Goal: Information Seeking & Learning: Learn about a topic

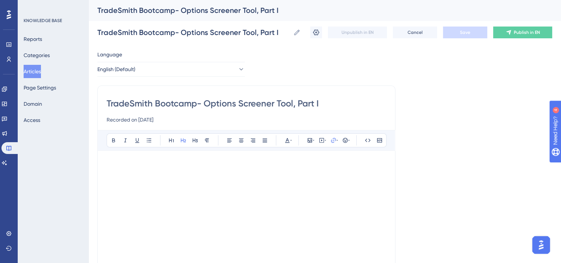
click at [39, 70] on button "Articles" at bounding box center [32, 71] width 17 height 13
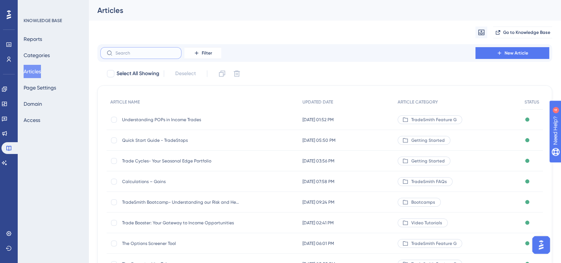
click at [140, 54] on input "text" at bounding box center [146, 53] width 60 height 5
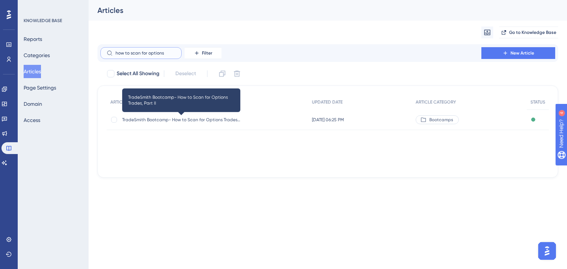
type input "how to scan for options"
click at [177, 120] on span "TradeSmith Bootcamp- How to Scan for Options Trades, Part II" at bounding box center [181, 120] width 118 height 6
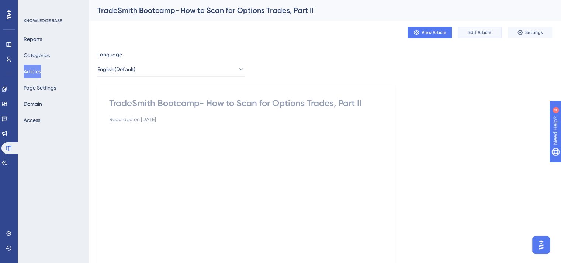
click at [477, 33] on span "Edit Article" at bounding box center [480, 33] width 23 height 6
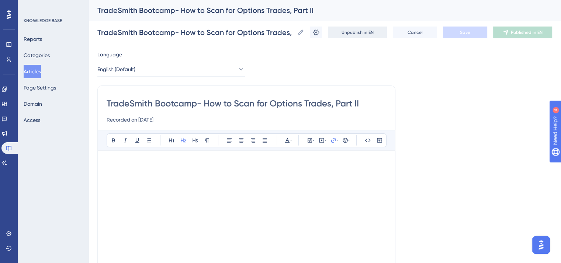
click at [371, 34] on span "Unpublish in EN" at bounding box center [358, 33] width 32 height 6
drag, startPoint x: 34, startPoint y: 70, endPoint x: 79, endPoint y: 61, distance: 46.7
click at [34, 70] on button "Articles" at bounding box center [32, 71] width 17 height 13
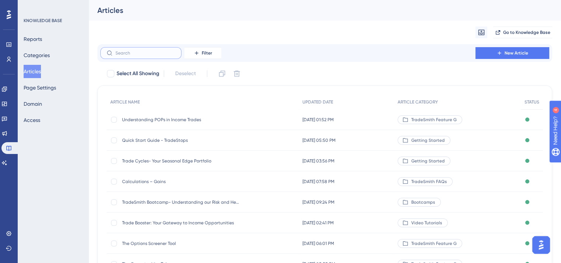
click at [143, 55] on input "text" at bounding box center [146, 53] width 60 height 5
type input "cop"
checkbox input "true"
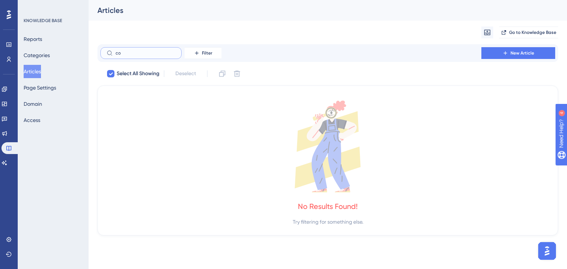
type input "c"
checkbox input "false"
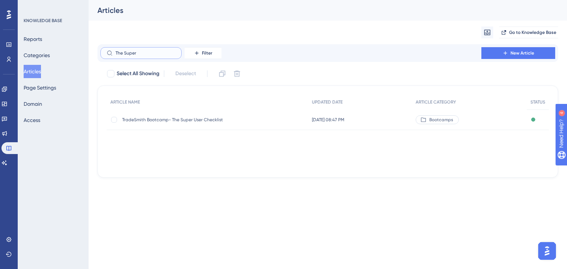
type input "The Super"
click at [185, 119] on span "TradeSmith Bootcamp- The Super User Checklist" at bounding box center [181, 120] width 118 height 6
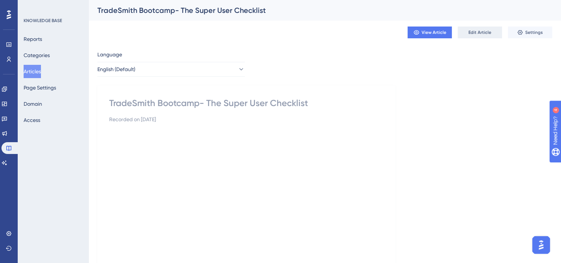
click at [478, 32] on span "Edit Article" at bounding box center [480, 33] width 23 height 6
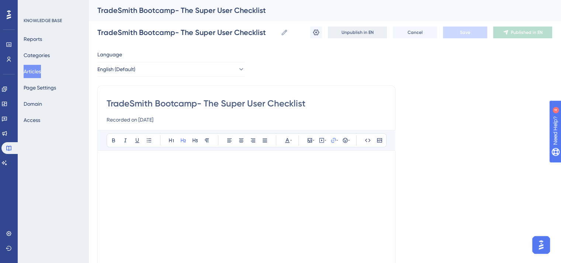
click at [366, 32] on span "Unpublish in EN" at bounding box center [358, 33] width 32 height 6
click at [35, 69] on button "Articles" at bounding box center [32, 71] width 17 height 13
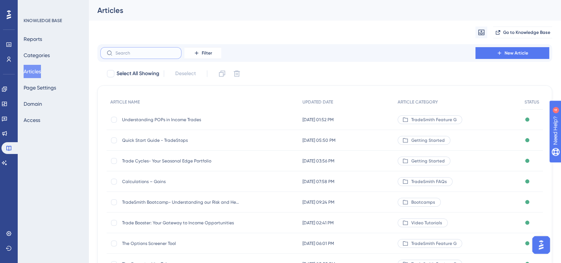
click at [129, 52] on input "text" at bounding box center [146, 53] width 60 height 5
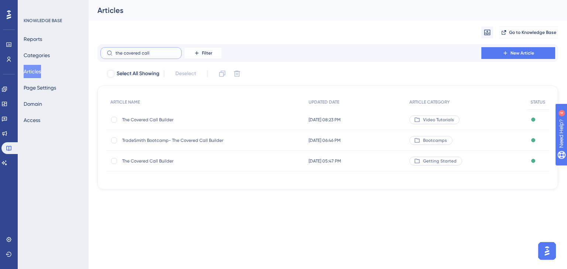
type input "the covered call"
click at [162, 139] on span "TradeSmith Bootcamp- The Covered Call Builder" at bounding box center [181, 141] width 118 height 6
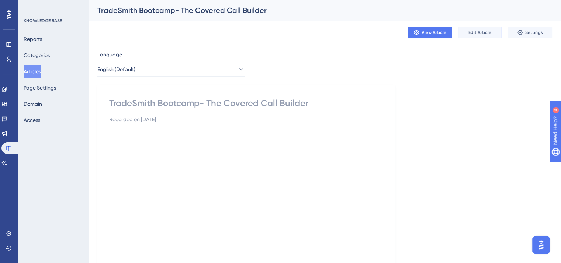
click at [471, 31] on span "Edit Article" at bounding box center [480, 33] width 23 height 6
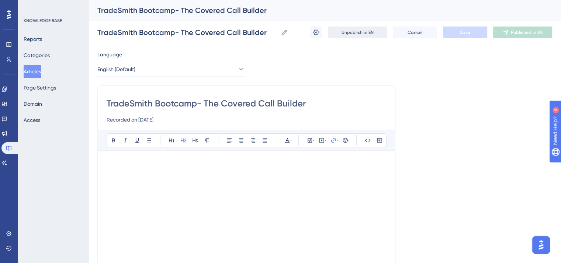
click at [357, 33] on span "Unpublish in EN" at bounding box center [358, 33] width 32 height 6
click at [35, 69] on button "Articles" at bounding box center [32, 71] width 17 height 13
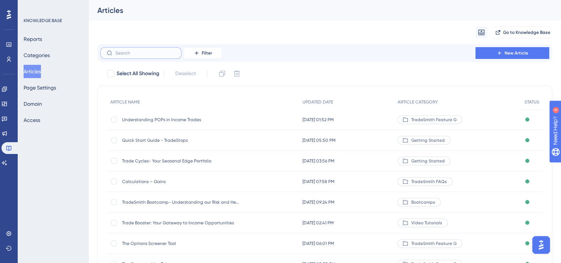
click at [144, 55] on input "text" at bounding box center [146, 53] width 60 height 5
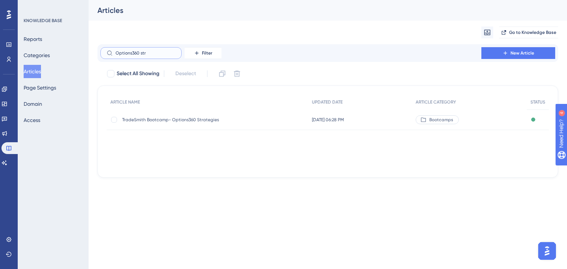
type input "Options360 str"
click at [189, 118] on span "TradeSmith Bootcamp- Options360 Strategies" at bounding box center [181, 120] width 118 height 6
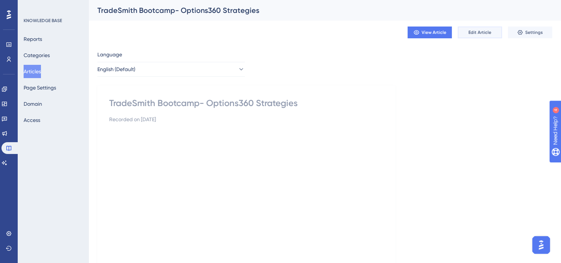
click at [472, 31] on span "Edit Article" at bounding box center [480, 33] width 23 height 6
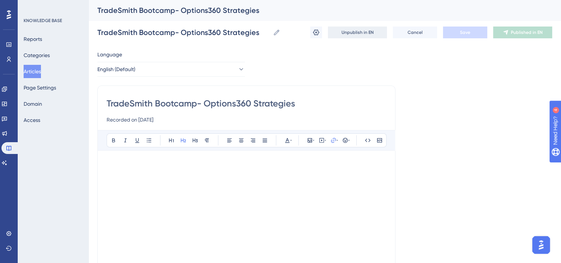
click at [358, 32] on span "Unpublish in EN" at bounding box center [358, 33] width 32 height 6
click at [37, 70] on button "Articles" at bounding box center [32, 71] width 17 height 13
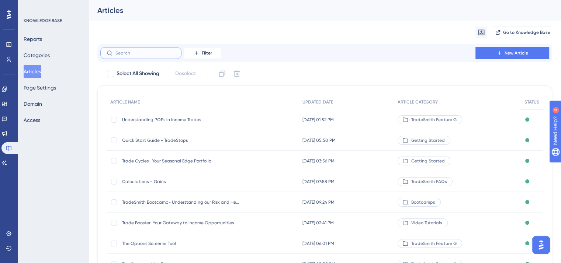
click at [140, 52] on input "text" at bounding box center [146, 53] width 60 height 5
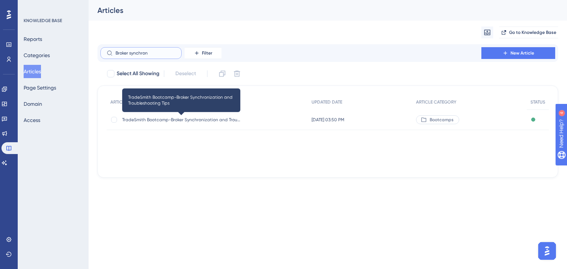
type input "Broker synchron"
click at [190, 122] on span "TradeSmith Bootcamp-Broker Synchronization and Troubleshooting Tips" at bounding box center [181, 120] width 118 height 6
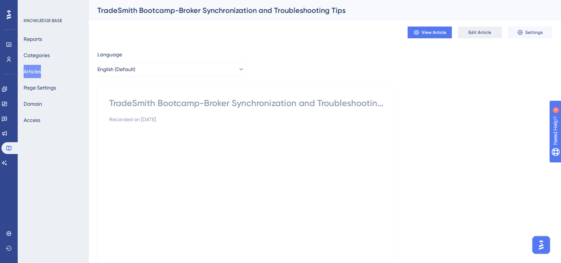
click at [469, 33] on span "Edit Article" at bounding box center [480, 33] width 23 height 6
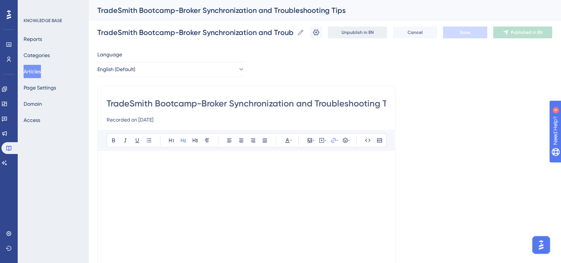
click at [368, 32] on span "Unpublish in EN" at bounding box center [358, 33] width 32 height 6
click at [38, 70] on button "Articles" at bounding box center [32, 71] width 17 height 13
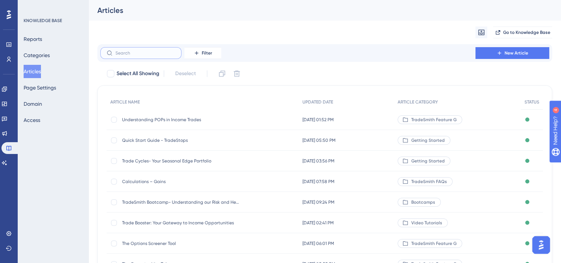
click at [128, 51] on input "text" at bounding box center [146, 53] width 60 height 5
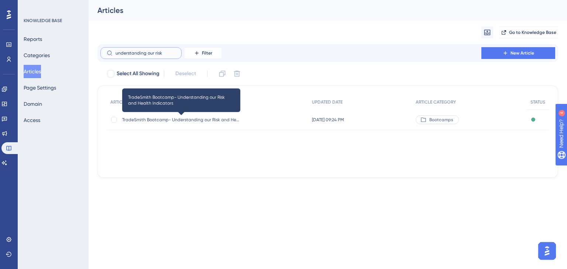
type input "understanding our risk"
click at [189, 118] on span "TradeSmith Bootcamp- Understanding our Risk and Health Indicators" at bounding box center [181, 120] width 118 height 6
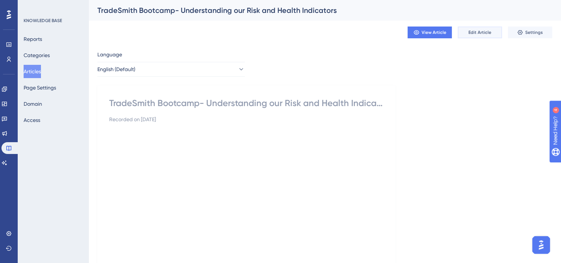
click at [471, 33] on span "Edit Article" at bounding box center [480, 33] width 23 height 6
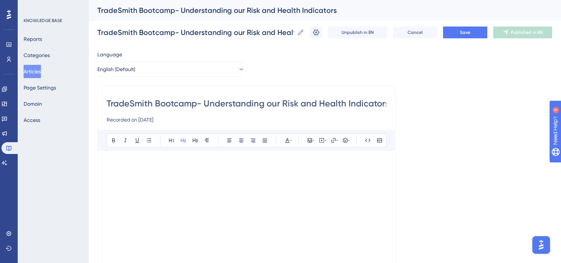
drag, startPoint x: 166, startPoint y: 120, endPoint x: 100, endPoint y: 120, distance: 66.1
click at [100, 120] on div "TradeSmith Bootcamp- Understanding our Risk and Health Indicators Recorded on 1…" at bounding box center [246, 238] width 298 height 305
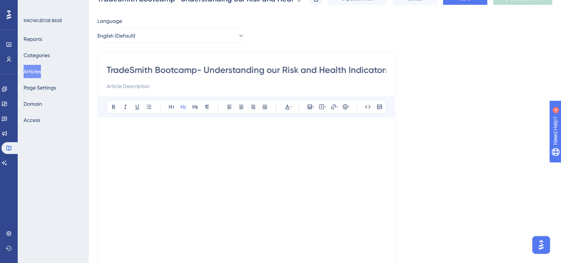
scroll to position [74, 0]
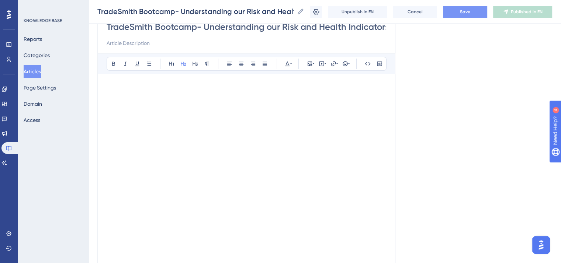
click at [476, 11] on button "Save" at bounding box center [465, 12] width 44 height 12
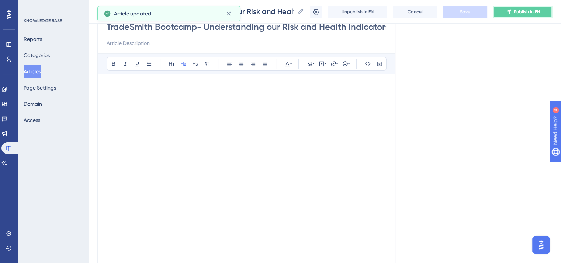
click at [525, 9] on span "Publish in EN" at bounding box center [527, 12] width 26 height 6
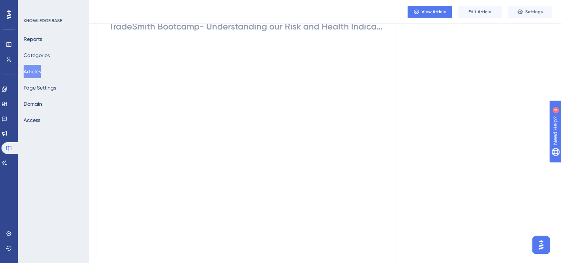
click at [35, 73] on button "Articles" at bounding box center [32, 71] width 17 height 13
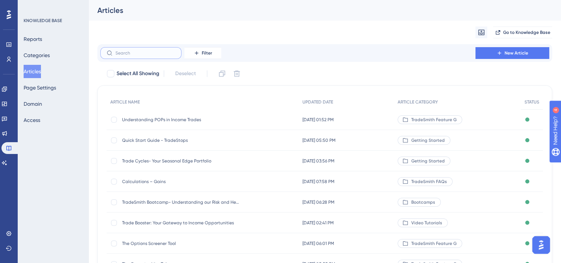
click at [124, 54] on input "text" at bounding box center [146, 53] width 60 height 5
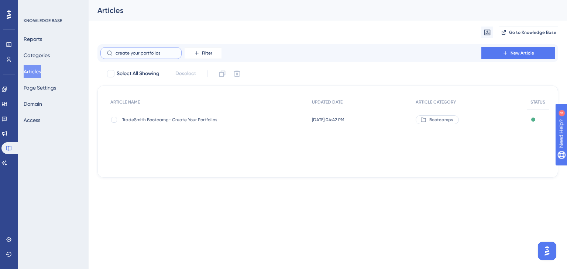
type input "create your portfolios"
click at [177, 120] on span "TradeSmith Bootcamp- Create Your Portfolios" at bounding box center [181, 120] width 118 height 6
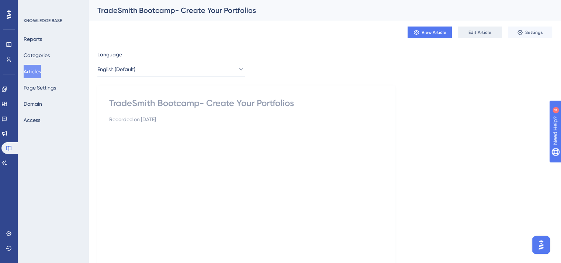
click at [478, 28] on button "Edit Article" at bounding box center [480, 33] width 44 height 12
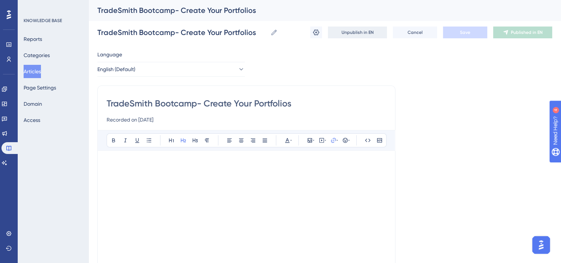
click at [347, 30] on span "Unpublish in EN" at bounding box center [358, 33] width 32 height 6
click at [41, 71] on button "Articles" at bounding box center [32, 71] width 17 height 13
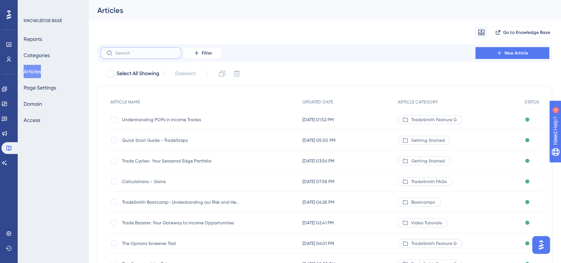
click at [132, 55] on input "text" at bounding box center [146, 53] width 60 height 5
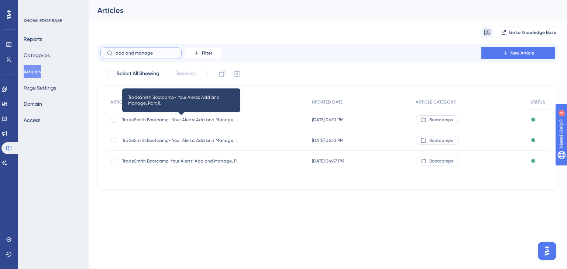
type input "add and manage"
click at [200, 121] on span "TradeSmith Bootcamp- Your Alerts: Add and Manage, Part lll." at bounding box center [181, 120] width 118 height 6
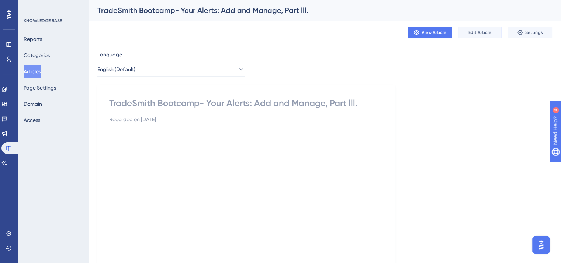
click at [490, 34] on span "Edit Article" at bounding box center [480, 33] width 23 height 6
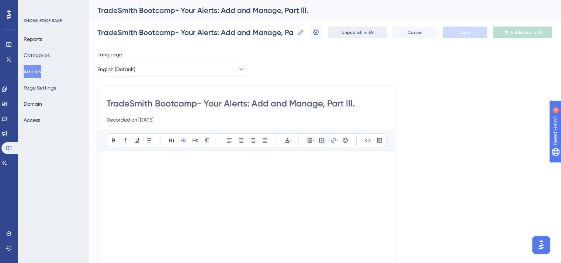
click at [359, 33] on span "Unpublish in EN" at bounding box center [358, 33] width 32 height 6
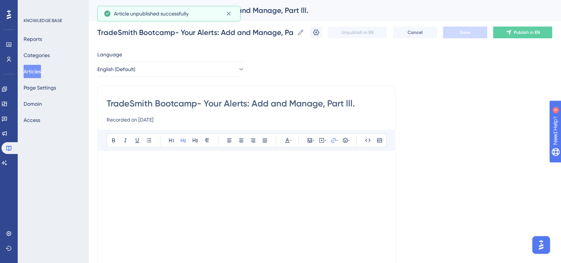
click at [41, 70] on button "Articles" at bounding box center [32, 71] width 17 height 13
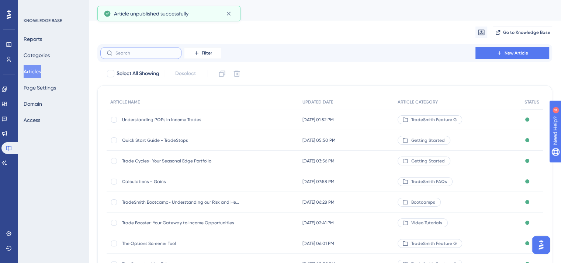
click at [118, 52] on input "text" at bounding box center [146, 53] width 60 height 5
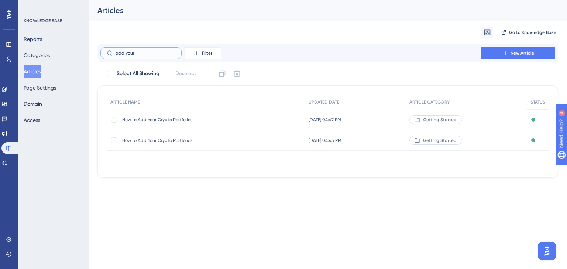
type input "add your a"
checkbox input "true"
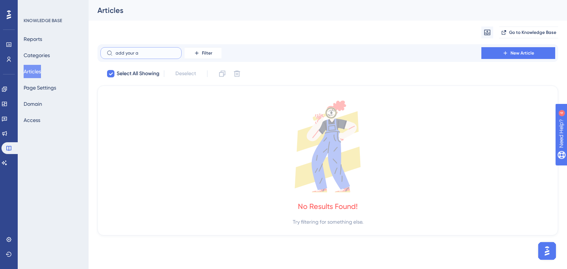
type input "add your"
checkbox input "false"
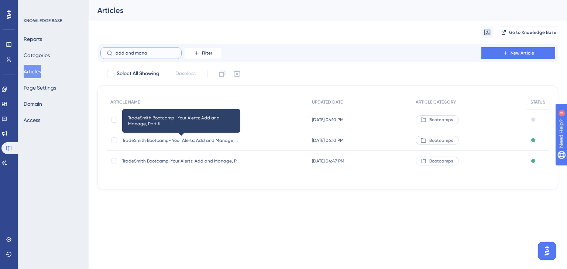
type input "add and mana"
click at [172, 140] on span "TradeSmith Bootcamp- Your Alerts: Add and Manage, Part ll." at bounding box center [181, 141] width 118 height 6
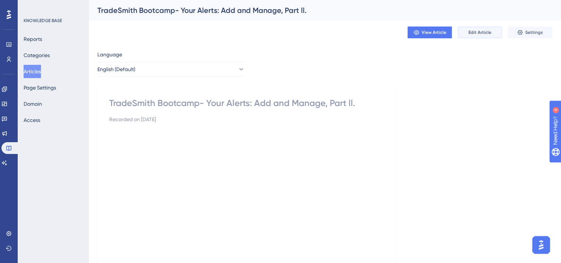
click at [482, 29] on button "Edit Article" at bounding box center [480, 33] width 44 height 12
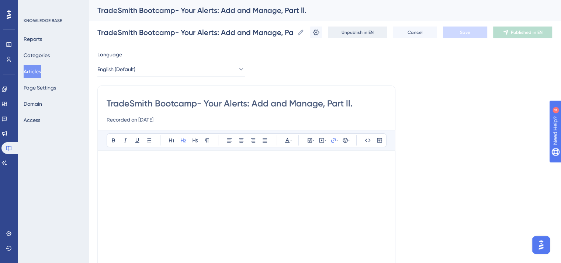
click at [374, 32] on span "Unpublish in EN" at bounding box center [358, 33] width 32 height 6
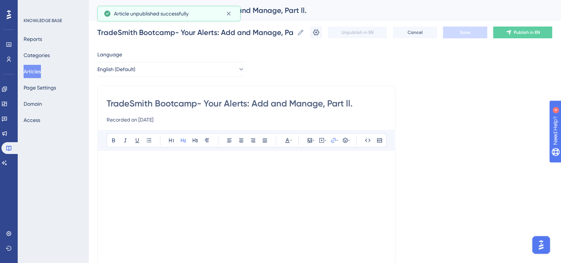
click at [38, 72] on button "Articles" at bounding box center [32, 71] width 17 height 13
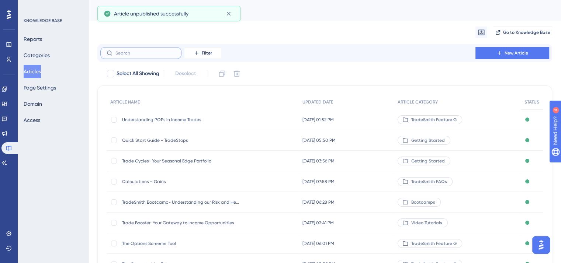
click at [143, 54] on input "text" at bounding box center [146, 53] width 60 height 5
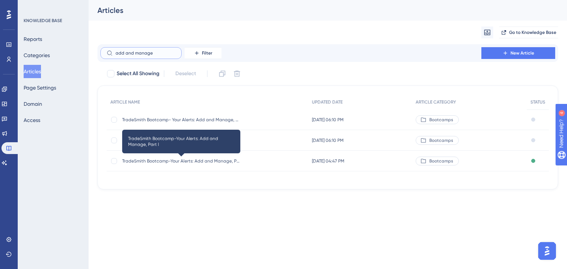
type input "add and manage"
click at [171, 161] on span "TradeSmith Bootcamp-Your Alerts: Add and Manage, Part l" at bounding box center [181, 161] width 118 height 6
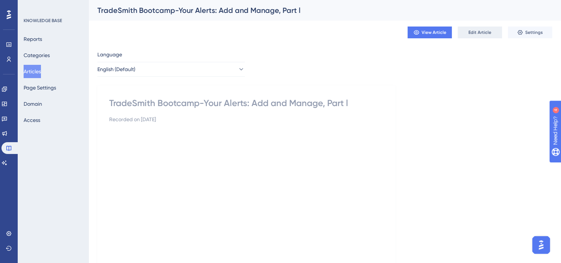
click at [482, 32] on span "Edit Article" at bounding box center [480, 33] width 23 height 6
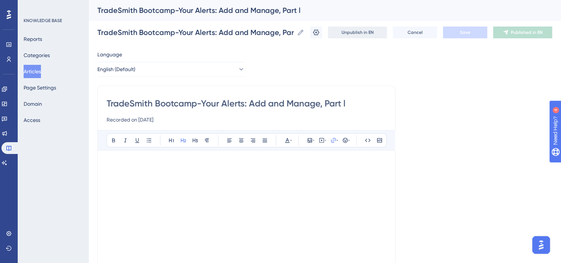
click at [372, 31] on span "Unpublish in EN" at bounding box center [358, 33] width 32 height 6
click at [34, 70] on button "Articles" at bounding box center [32, 71] width 17 height 13
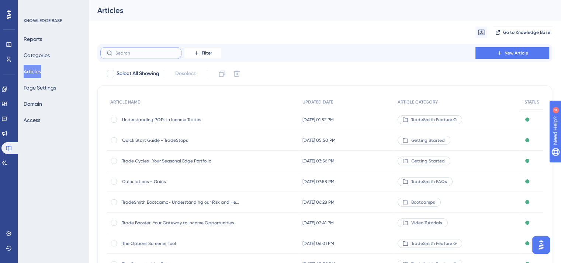
click at [136, 55] on input "text" at bounding box center [146, 53] width 60 height 5
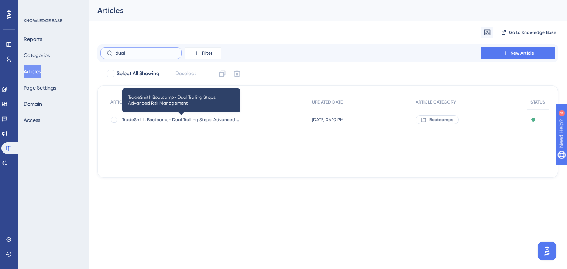
type input "dual"
click at [164, 120] on span "TradeSmith Bootcamp- Dual Trailing Stops: Advanced Risk Management" at bounding box center [181, 120] width 118 height 6
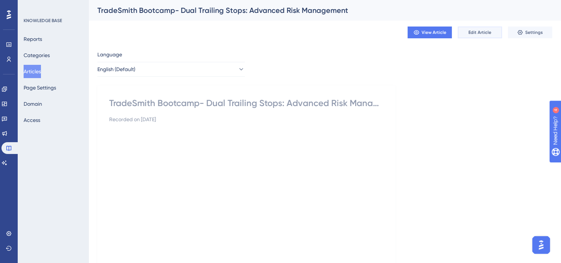
click at [478, 33] on span "Edit Article" at bounding box center [480, 33] width 23 height 6
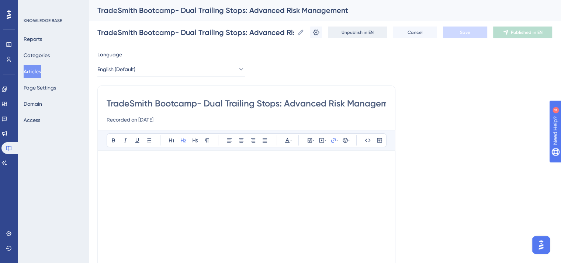
click at [357, 33] on span "Unpublish in EN" at bounding box center [358, 33] width 32 height 6
click at [40, 72] on button "Articles" at bounding box center [32, 71] width 17 height 13
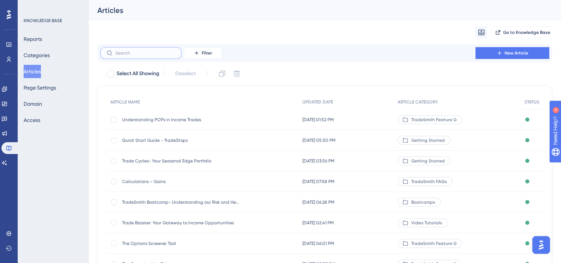
click at [130, 53] on input "text" at bounding box center [146, 53] width 60 height 5
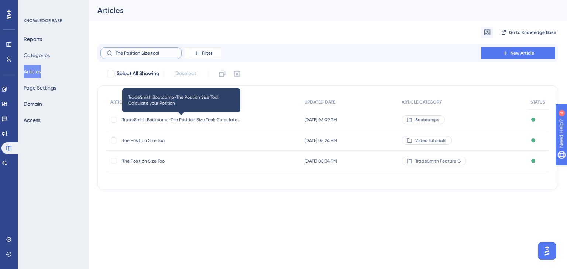
type input "The Position Size tool"
click at [182, 117] on span "TradeSmith Bootcamp-The Position Size Tool: Calculate your Position" at bounding box center [181, 120] width 118 height 6
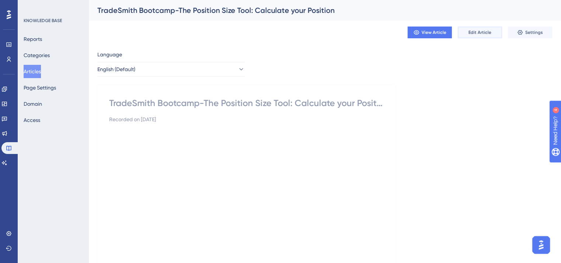
click at [471, 31] on span "Edit Article" at bounding box center [480, 33] width 23 height 6
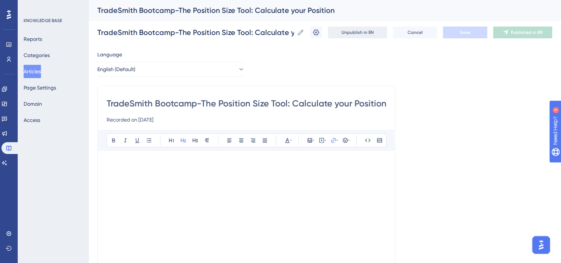
click at [345, 32] on button "Unpublish in EN" at bounding box center [357, 33] width 59 height 12
click at [40, 69] on button "Articles" at bounding box center [32, 71] width 17 height 13
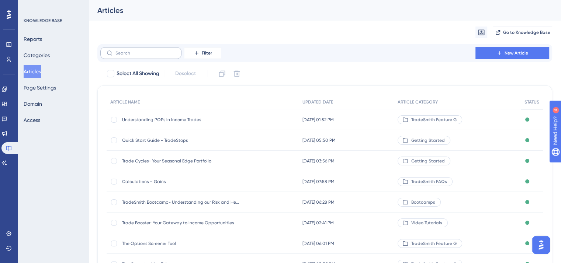
click at [158, 56] on label at bounding box center [140, 53] width 81 height 12
click at [158, 56] on input "text" at bounding box center [146, 53] width 60 height 5
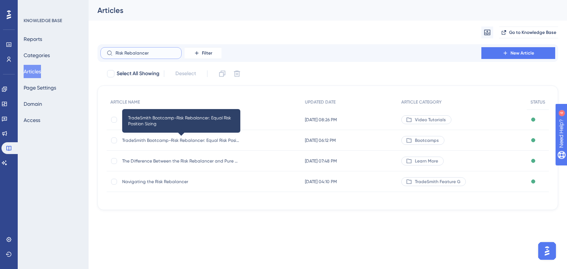
type input "Risk Rebalancer"
click at [167, 140] on span "TradeSmith Bootcamp-Risk Rebalancer: Equal Risk Position Sizing" at bounding box center [181, 141] width 118 height 6
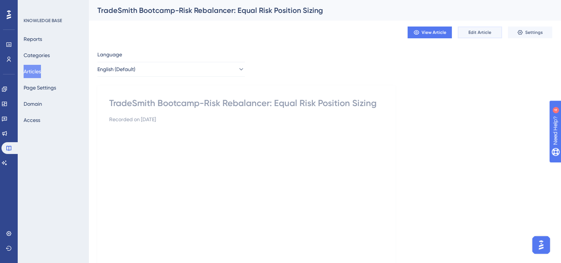
click at [475, 32] on span "Edit Article" at bounding box center [480, 33] width 23 height 6
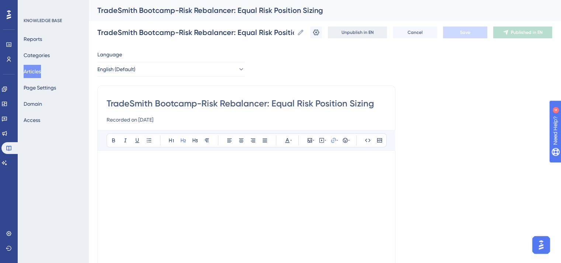
click at [369, 34] on span "Unpublish in EN" at bounding box center [358, 33] width 32 height 6
click at [36, 71] on button "Articles" at bounding box center [32, 71] width 17 height 13
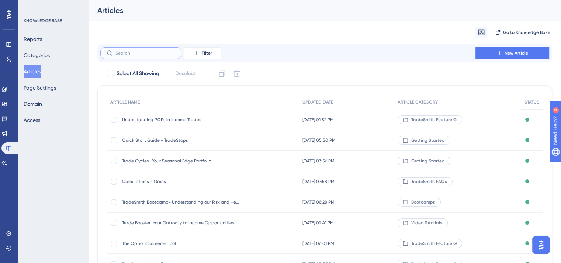
click at [133, 54] on input "text" at bounding box center [146, 53] width 60 height 5
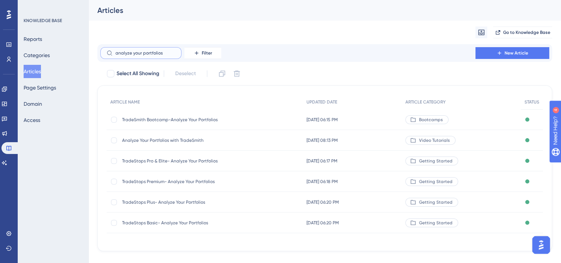
type input "analyze your portfolios"
click at [186, 120] on span "TradeSmith Bootcamp-Analyze Your Portfolios" at bounding box center [181, 120] width 118 height 6
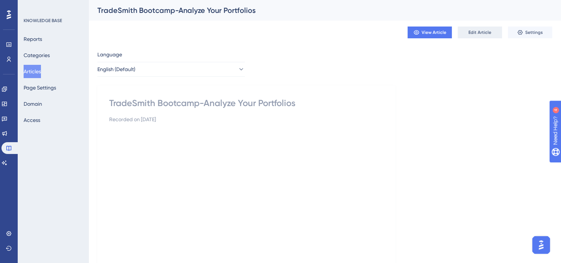
click at [484, 29] on button "Edit Article" at bounding box center [480, 33] width 44 height 12
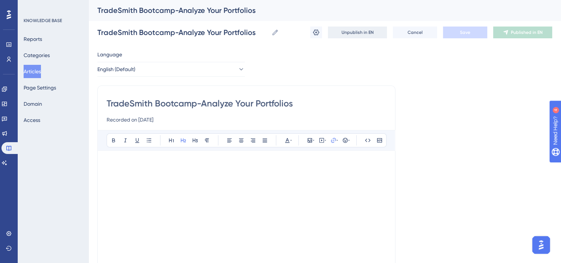
click at [366, 34] on span "Unpublish in EN" at bounding box center [358, 33] width 32 height 6
click at [41, 69] on button "Articles" at bounding box center [32, 71] width 17 height 13
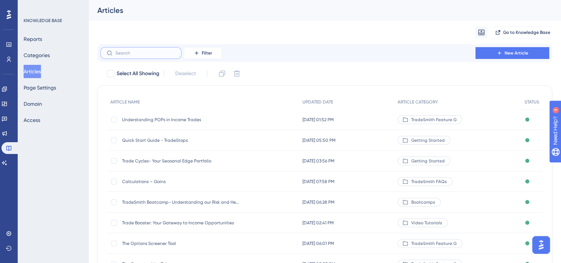
click at [129, 53] on input "text" at bounding box center [146, 53] width 60 height 5
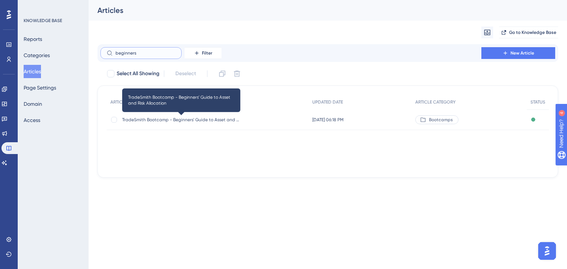
type input "beginners"
click at [177, 121] on span "TradeSmith Bootcamp - Beginners' Guide to Asset and Risk Allocation" at bounding box center [181, 120] width 118 height 6
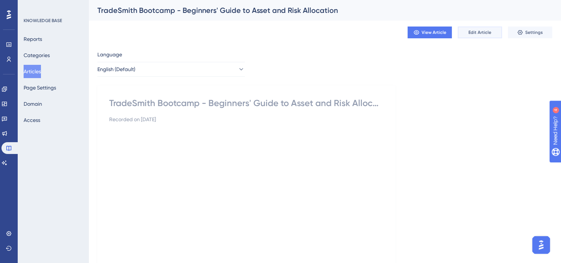
click at [476, 31] on span "Edit Article" at bounding box center [480, 33] width 23 height 6
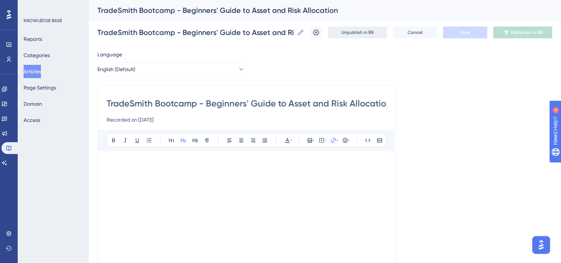
click at [353, 31] on span "Unpublish in EN" at bounding box center [358, 33] width 32 height 6
click at [41, 68] on button "Articles" at bounding box center [32, 71] width 17 height 13
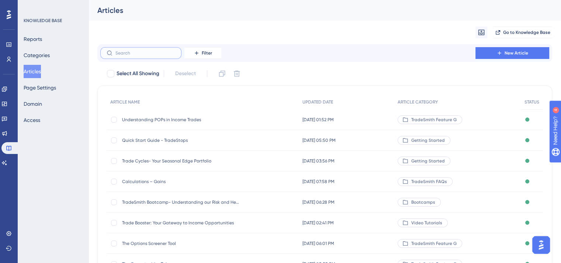
click at [127, 52] on input "text" at bounding box center [146, 53] width 60 height 5
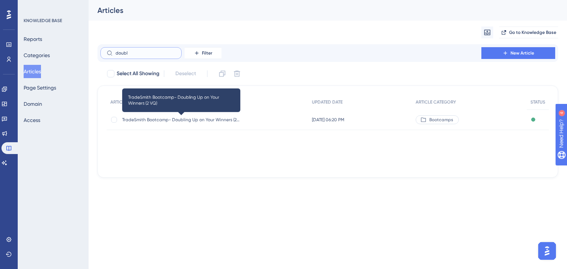
type input "doubl"
click at [186, 119] on span "TradeSmith Bootcamp- Doubling Up on Your Winners (2 VQ)" at bounding box center [181, 120] width 118 height 6
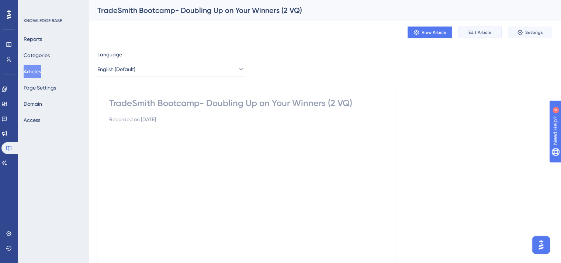
click at [476, 33] on span "Edit Article" at bounding box center [480, 33] width 23 height 6
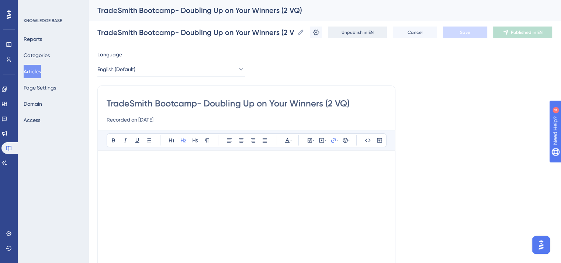
click at [358, 37] on button "Unpublish in EN" at bounding box center [357, 33] width 59 height 12
click at [32, 70] on button "Articles" at bounding box center [32, 71] width 17 height 13
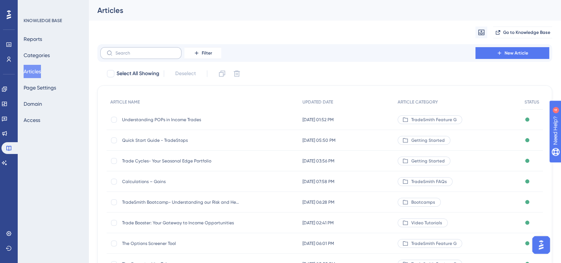
click at [142, 56] on label at bounding box center [140, 53] width 81 height 12
click at [142, 56] on input "text" at bounding box center [146, 53] width 60 height 5
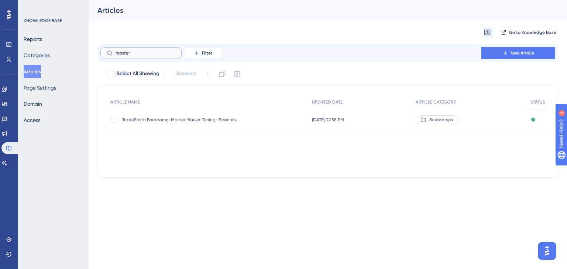
type input "master"
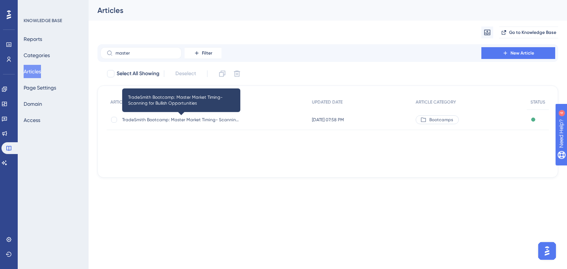
click at [199, 122] on span "TradeSmith Bootcamp: Master Market Timing- Scanning for Bullish Opportunities" at bounding box center [181, 120] width 118 height 6
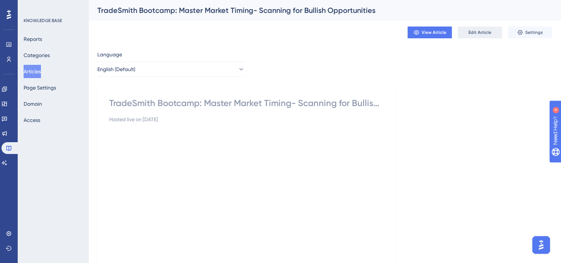
click at [477, 31] on span "Edit Article" at bounding box center [480, 33] width 23 height 6
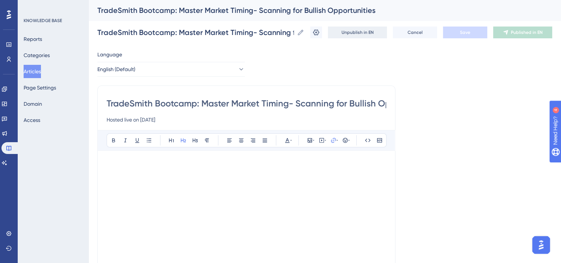
click at [373, 33] on span "Unpublish in EN" at bounding box center [358, 33] width 32 height 6
click at [39, 69] on button "Articles" at bounding box center [32, 71] width 17 height 13
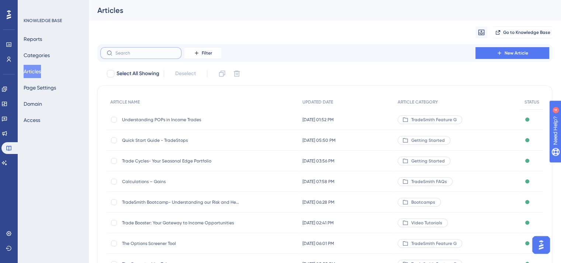
click at [137, 52] on input "text" at bounding box center [146, 53] width 60 height 5
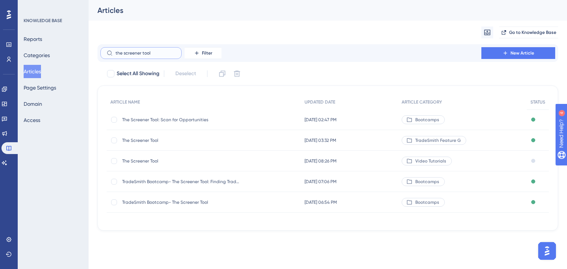
type input "the screener tool"
click at [158, 120] on span "The Screener Tool: Scan for Opportunities" at bounding box center [181, 120] width 118 height 6
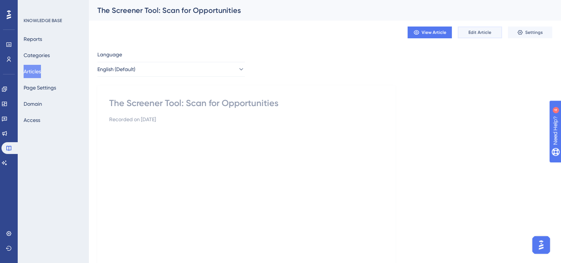
click at [483, 30] on span "Edit Article" at bounding box center [480, 33] width 23 height 6
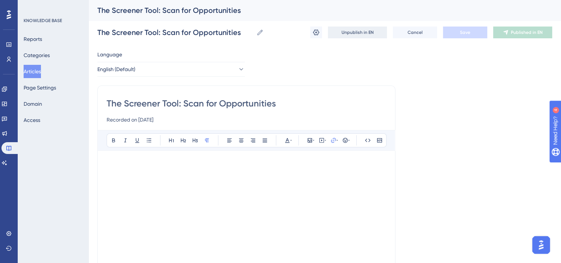
click at [350, 28] on button "Unpublish in EN" at bounding box center [357, 33] width 59 height 12
click at [39, 70] on button "Articles" at bounding box center [32, 71] width 17 height 13
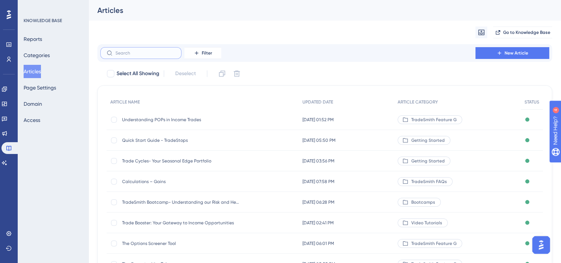
click at [136, 52] on input "text" at bounding box center [146, 53] width 60 height 5
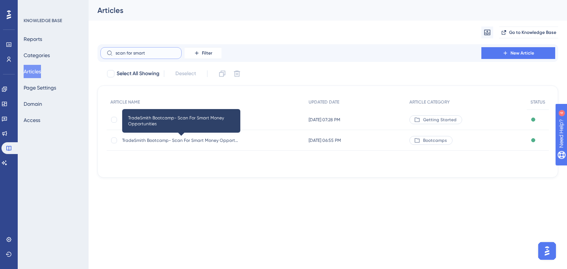
type input "scan for smart"
click at [163, 139] on span "TradeSmith Bootcamp- Scan For Smart Money Opportunities" at bounding box center [181, 141] width 118 height 6
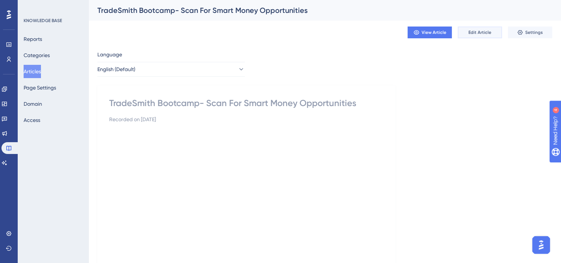
click at [480, 31] on span "Edit Article" at bounding box center [480, 33] width 23 height 6
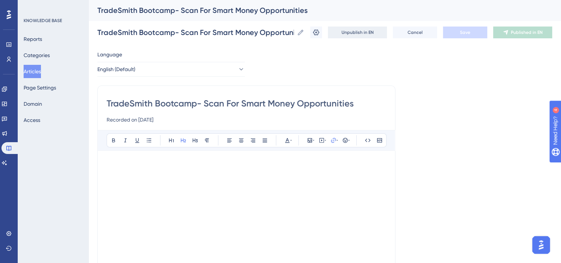
click at [370, 31] on span "Unpublish in EN" at bounding box center [358, 33] width 32 height 6
click at [41, 71] on button "Articles" at bounding box center [32, 71] width 17 height 13
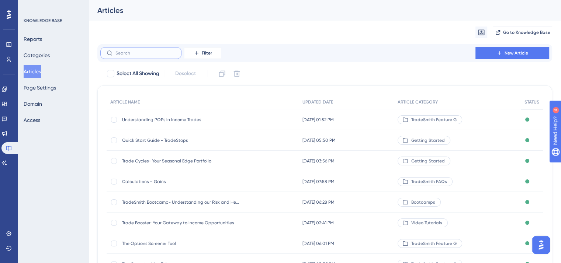
click at [136, 54] on input "text" at bounding box center [146, 53] width 60 height 5
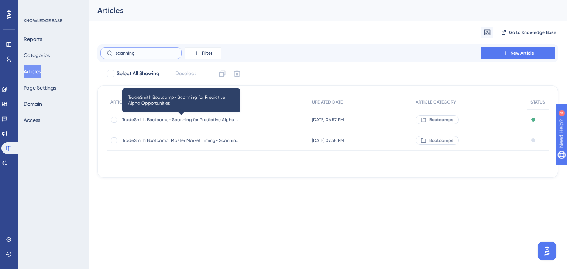
type input "scanning"
click at [201, 121] on span "TradeSmith Bootcamp- Scanning for Predictive Alpha Opportunities" at bounding box center [181, 120] width 118 height 6
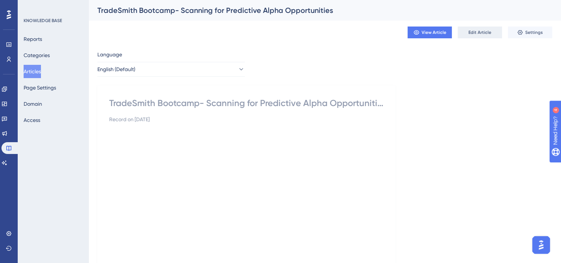
click at [487, 33] on span "Edit Article" at bounding box center [480, 33] width 23 height 6
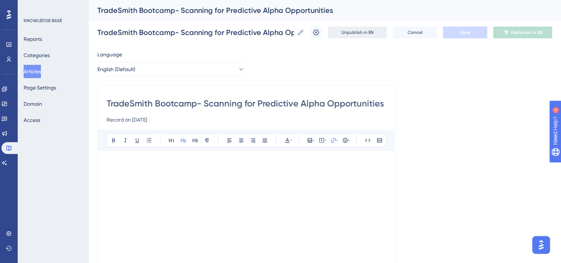
click at [363, 32] on span "Unpublish in EN" at bounding box center [358, 33] width 32 height 6
drag, startPoint x: 44, startPoint y: 67, endPoint x: 53, endPoint y: 69, distance: 9.4
click at [41, 67] on button "Articles" at bounding box center [32, 71] width 17 height 13
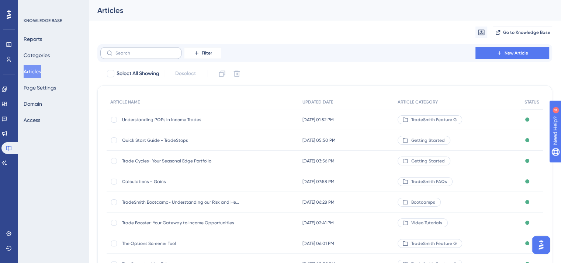
click at [133, 48] on label at bounding box center [140, 53] width 81 height 12
click at [133, 51] on input "text" at bounding box center [146, 53] width 60 height 5
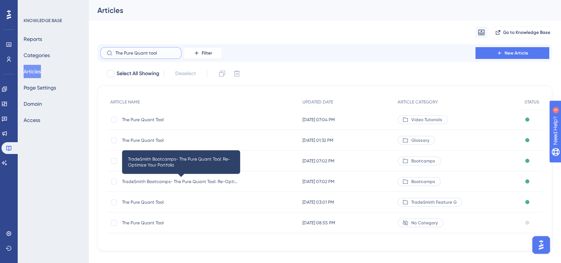
type input "The Pure Quant tool"
click at [188, 182] on span "TradeSmith Bootcamps- The Pure Quant Tool: Re-Optimize Your Portfolio" at bounding box center [181, 182] width 118 height 6
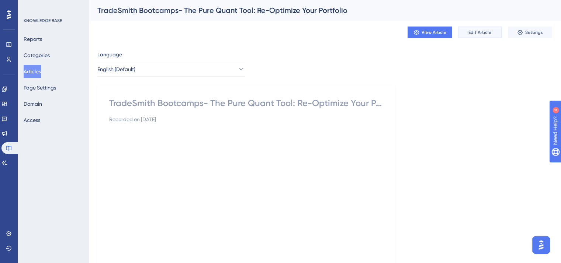
click at [480, 32] on span "Edit Article" at bounding box center [480, 33] width 23 height 6
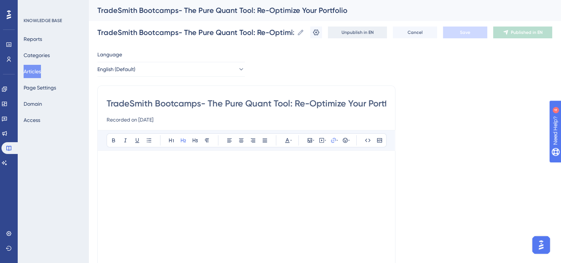
click at [369, 31] on span "Unpublish in EN" at bounding box center [358, 33] width 32 height 6
click at [41, 70] on button "Articles" at bounding box center [32, 71] width 17 height 13
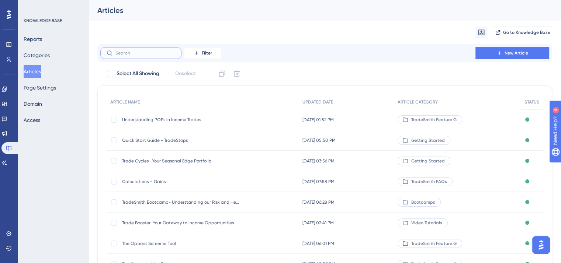
click at [135, 51] on input "text" at bounding box center [146, 53] width 60 height 5
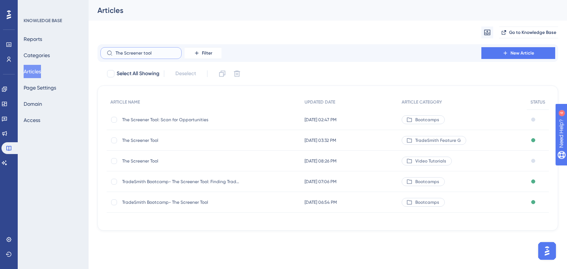
type input "The Screener tool"
click at [160, 202] on span "TradeSmith Bootcamp- The Screener Tool" at bounding box center [181, 203] width 118 height 6
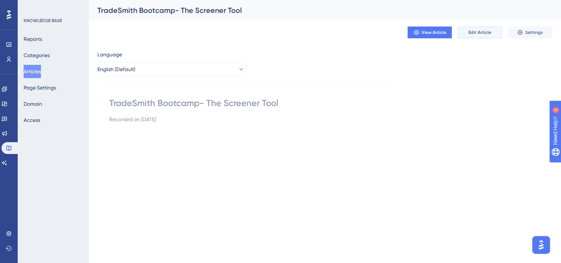
click at [480, 34] on span "Edit Article" at bounding box center [480, 33] width 23 height 6
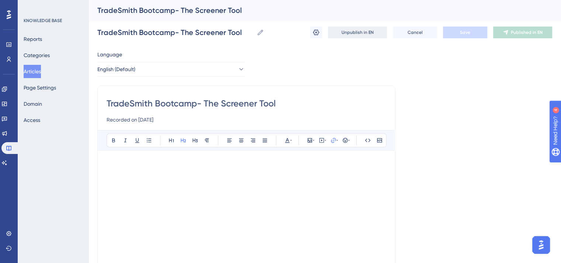
click at [368, 32] on span "Unpublish in EN" at bounding box center [358, 33] width 32 height 6
click at [39, 70] on button "Articles" at bounding box center [32, 71] width 17 height 13
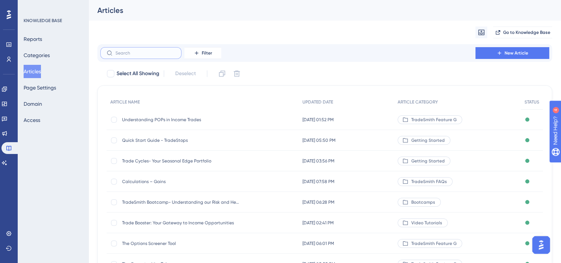
click at [130, 52] on input "text" at bounding box center [146, 53] width 60 height 5
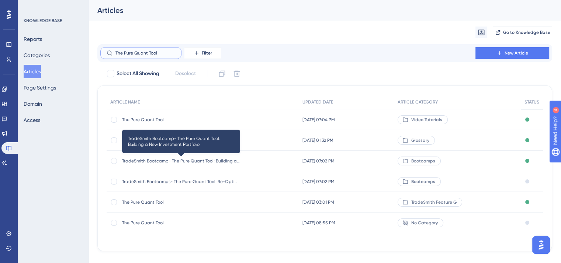
type input "The Pure Quant Tool"
click at [183, 161] on span "TradeSmith Bootcamp- The Pure Quant Tool: Building a New Investment Portfolio" at bounding box center [181, 161] width 118 height 6
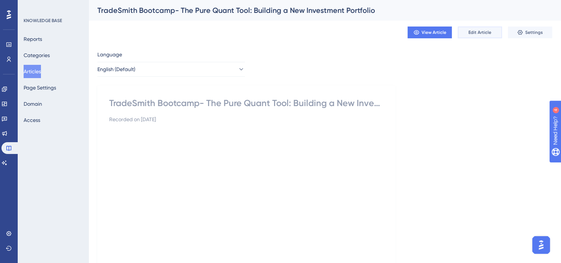
click at [479, 34] on span "Edit Article" at bounding box center [480, 33] width 23 height 6
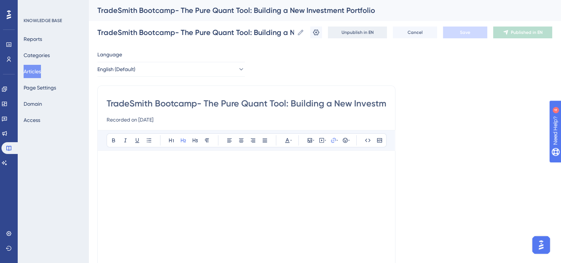
click at [374, 32] on span "Unpublish in EN" at bounding box center [358, 33] width 32 height 6
click at [40, 74] on button "Articles" at bounding box center [32, 71] width 17 height 13
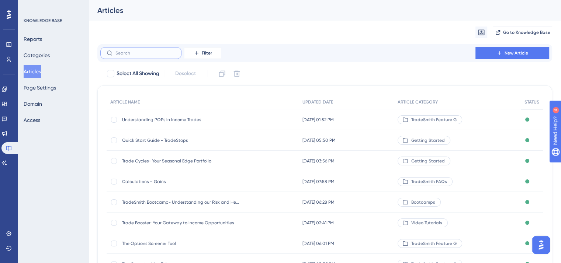
click at [132, 51] on input "text" at bounding box center [146, 53] width 60 height 5
type input "trade cyce"
checkbox input "true"
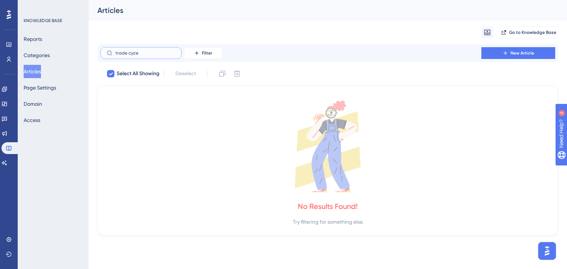
type input "trade cyc"
checkbox input "false"
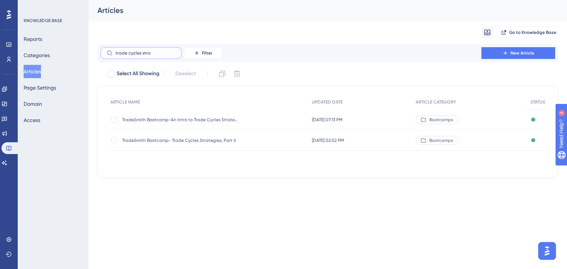
type input "trade cycles stra"
click at [188, 141] on span "TradeSmith Bootcamp- Trade Cycles Strategies, Part II" at bounding box center [181, 141] width 118 height 6
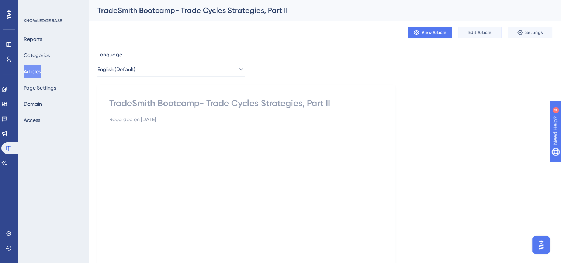
click at [480, 31] on span "Edit Article" at bounding box center [480, 33] width 23 height 6
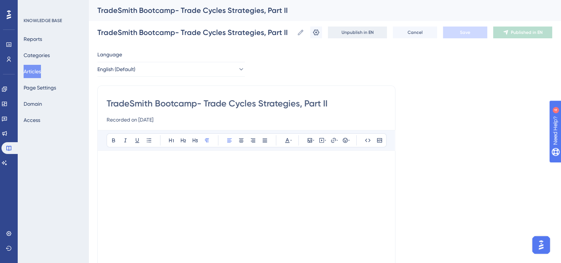
click at [364, 31] on span "Unpublish in EN" at bounding box center [358, 33] width 32 height 6
click at [34, 73] on button "Articles" at bounding box center [32, 71] width 17 height 13
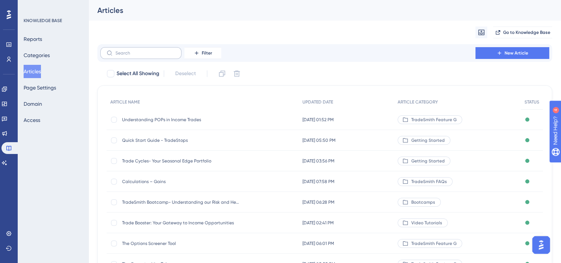
click at [121, 48] on label at bounding box center [140, 53] width 81 height 12
click at [121, 51] on input "text" at bounding box center [146, 53] width 60 height 5
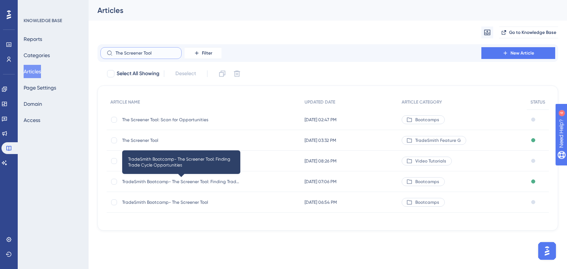
type input "The Screener Tool"
click at [184, 180] on span "TradeSmith Bootcamp- The Screener Tool: Finding Trade Cycle Opportunities" at bounding box center [181, 182] width 118 height 6
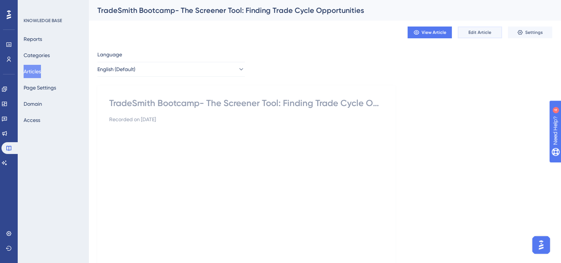
click at [475, 33] on span "Edit Article" at bounding box center [480, 33] width 23 height 6
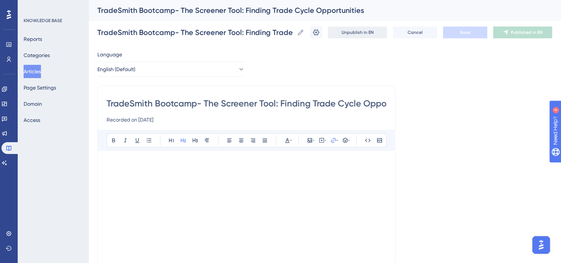
click at [370, 30] on span "Unpublish in EN" at bounding box center [358, 33] width 32 height 6
click at [37, 73] on button "Articles" at bounding box center [32, 71] width 17 height 13
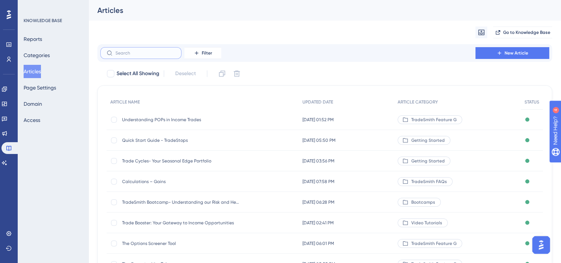
click at [137, 52] on input "text" at bounding box center [146, 53] width 60 height 5
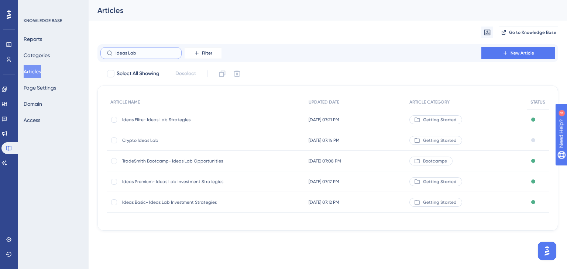
type input "Ideas Lab"
click at [204, 161] on span "TradeSmith Bootcamp- Ideas Lab Opportunities" at bounding box center [181, 161] width 118 height 6
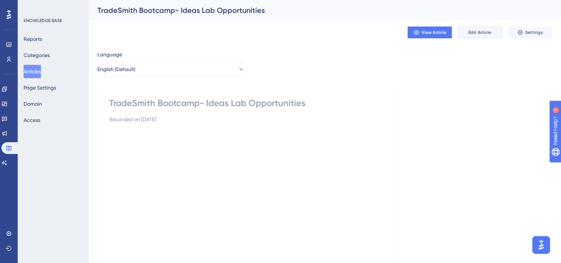
click at [482, 30] on span "Edit Article" at bounding box center [480, 33] width 23 height 6
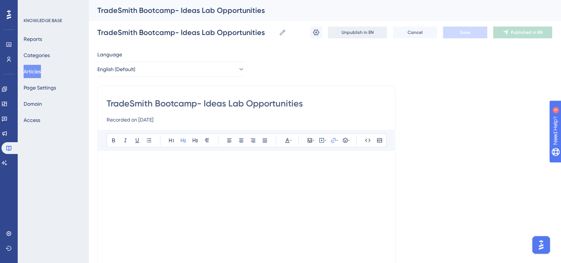
click at [372, 30] on span "Unpublish in EN" at bounding box center [358, 33] width 32 height 6
click at [34, 73] on button "Articles" at bounding box center [32, 71] width 17 height 13
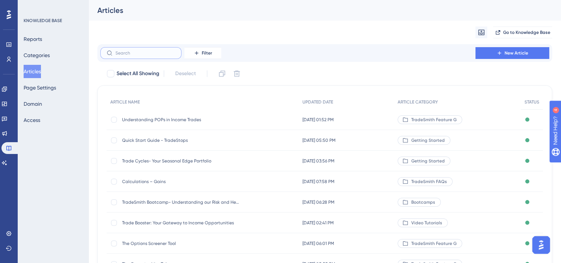
click at [132, 52] on input "text" at bounding box center [146, 53] width 60 height 5
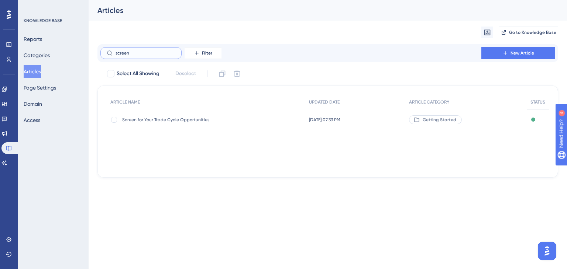
type input "screen b"
checkbox input "true"
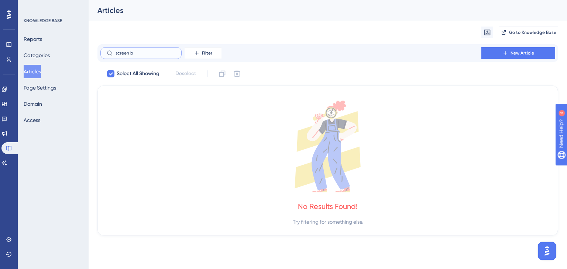
type input "screen"
checkbox input "false"
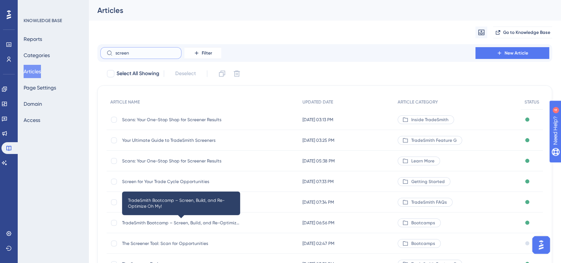
type input "screen"
click at [204, 221] on span "TradeSmith Bootcamp – Screen, Build, and Re-Optimize Oh My!" at bounding box center [181, 223] width 118 height 6
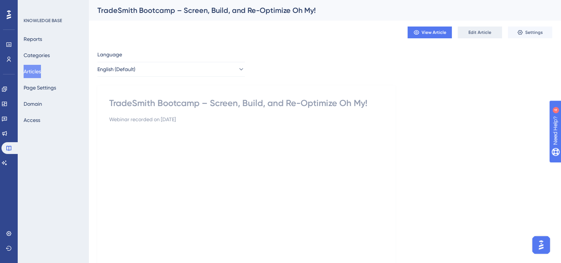
click at [485, 34] on span "Edit Article" at bounding box center [480, 33] width 23 height 6
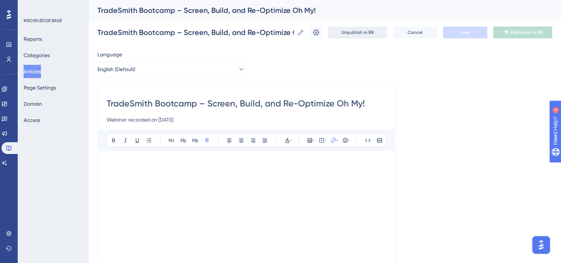
click at [368, 34] on span "Unpublish in EN" at bounding box center [358, 33] width 32 height 6
click at [36, 68] on button "Articles" at bounding box center [32, 71] width 17 height 13
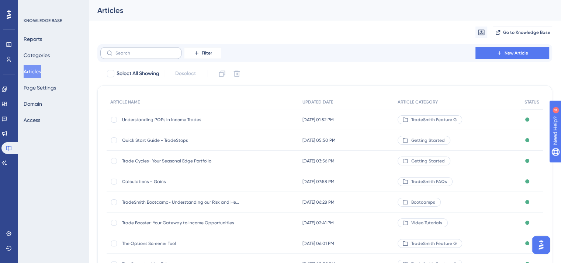
click at [147, 50] on label at bounding box center [140, 53] width 81 height 12
click at [147, 51] on input "text" at bounding box center [146, 53] width 60 height 5
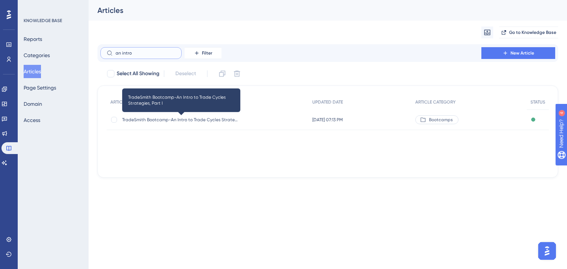
type input "an intro"
click at [186, 120] on span "TradeSmith Bootcamp-An Intro to Trade Cycles Strategies, Part I" at bounding box center [181, 120] width 118 height 6
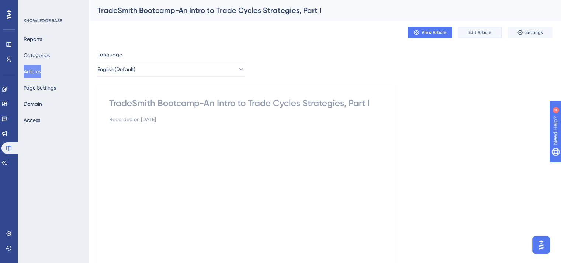
click at [486, 31] on span "Edit Article" at bounding box center [480, 33] width 23 height 6
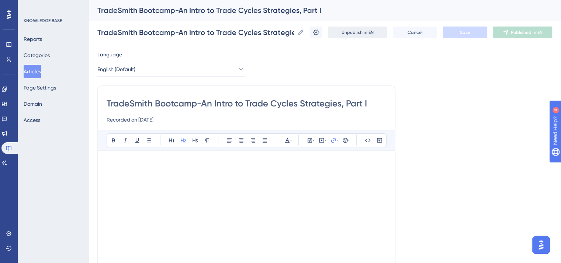
click at [374, 34] on span "Unpublish in EN" at bounding box center [358, 33] width 32 height 6
click at [38, 70] on button "Articles" at bounding box center [32, 71] width 17 height 13
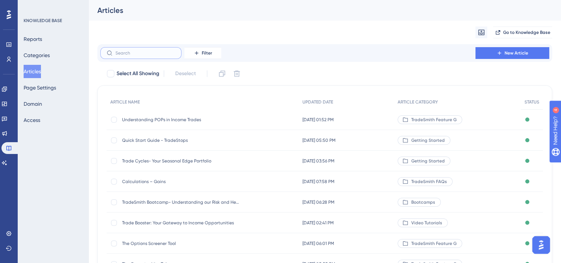
click at [133, 54] on input "text" at bounding box center [146, 53] width 60 height 5
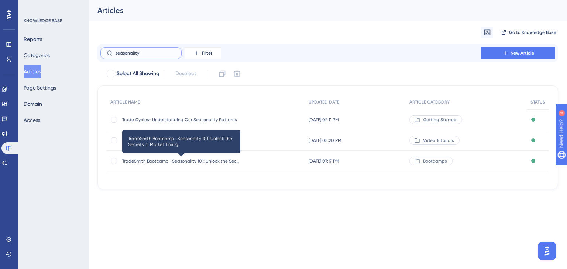
type input "seasonality"
click at [156, 160] on span "TradeSmith Bootcamp- Seasonality 101: Unlock the Secrets of Market Timing" at bounding box center [181, 161] width 118 height 6
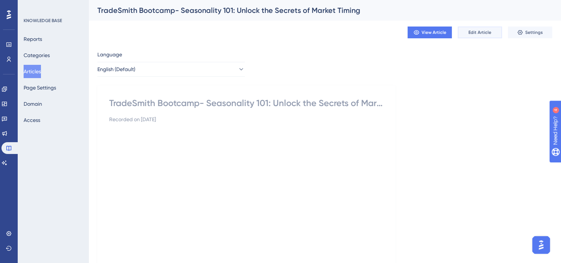
click at [478, 35] on span "Edit Article" at bounding box center [480, 33] width 23 height 6
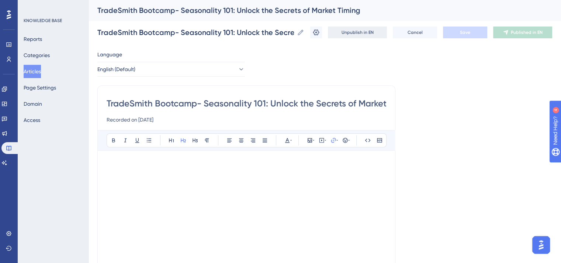
click at [370, 34] on span "Unpublish in EN" at bounding box center [358, 33] width 32 height 6
click at [40, 70] on button "Articles" at bounding box center [32, 71] width 17 height 13
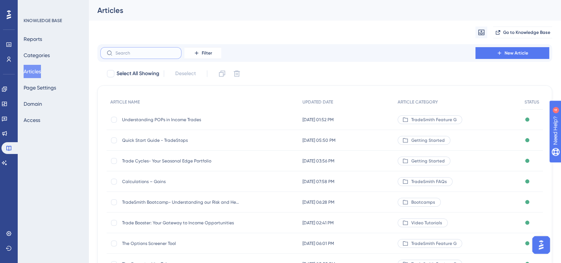
click at [127, 54] on input "text" at bounding box center [146, 53] width 60 height 5
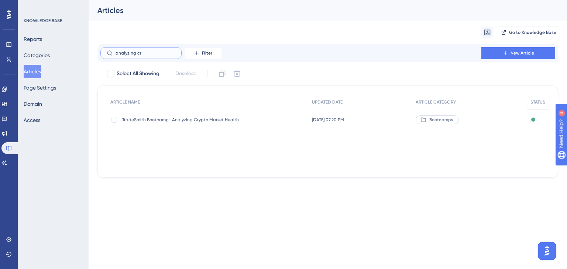
type input "analyzing cr"
click at [201, 118] on span "TradeSmith Bootcamp- Analyzing Crypto Market Health" at bounding box center [181, 120] width 118 height 6
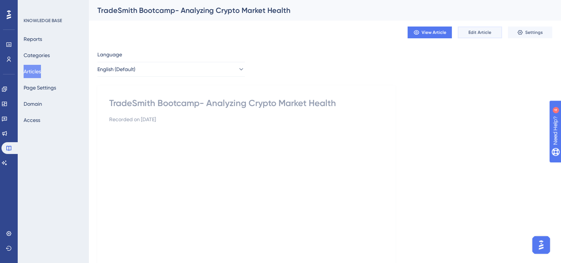
click at [481, 32] on span "Edit Article" at bounding box center [480, 33] width 23 height 6
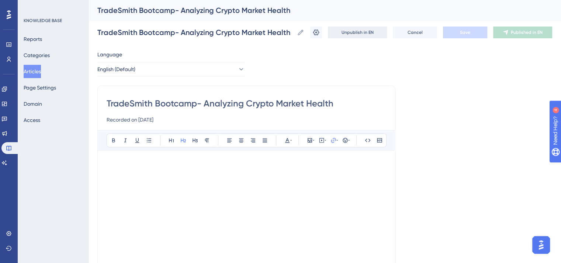
click at [357, 32] on span "Unpublish in EN" at bounding box center [358, 33] width 32 height 6
click at [39, 70] on button "Articles" at bounding box center [32, 71] width 17 height 13
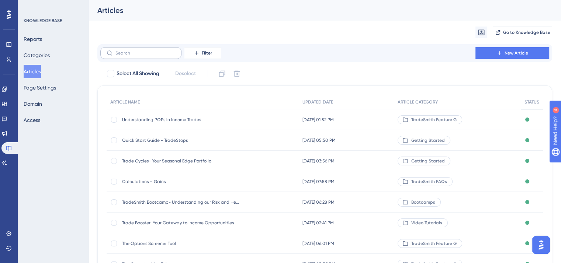
click at [123, 48] on label at bounding box center [140, 53] width 81 height 12
click at [123, 51] on input "text" at bounding box center [146, 53] width 60 height 5
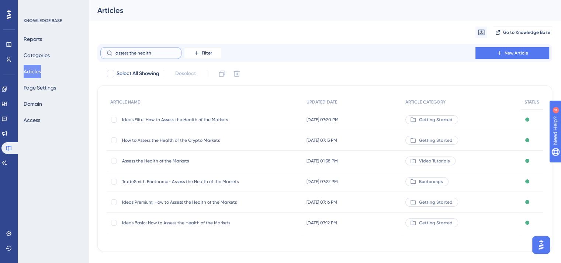
type input "assess the health"
click at [167, 181] on span "TradeSmith Bootcamp- Assess the Health of the Markets" at bounding box center [181, 182] width 118 height 6
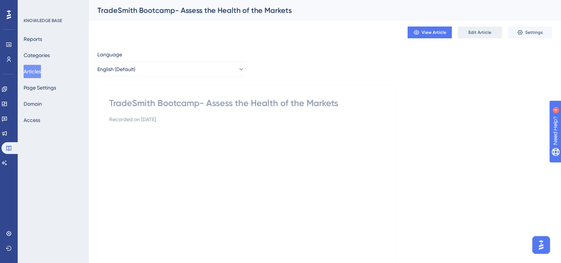
click at [480, 34] on span "Edit Article" at bounding box center [480, 33] width 23 height 6
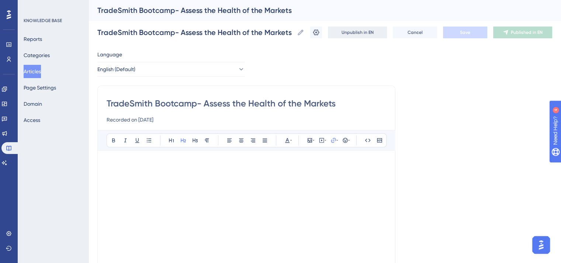
click at [363, 35] on span "Unpublish in EN" at bounding box center [358, 33] width 32 height 6
click at [43, 55] on button "Categories" at bounding box center [37, 55] width 26 height 13
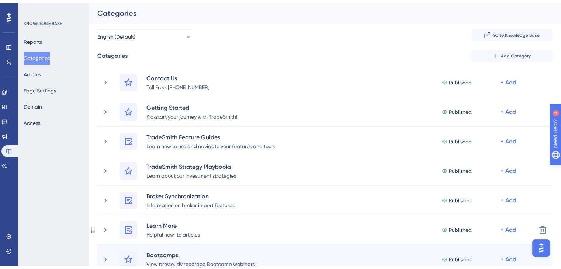
scroll to position [148, 0]
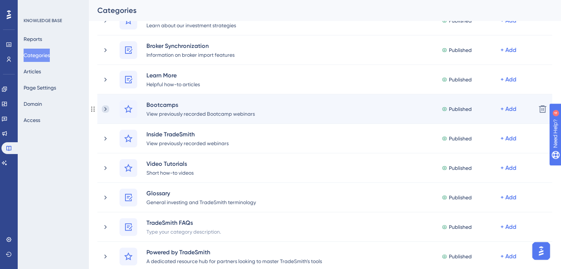
click at [104, 107] on icon at bounding box center [105, 109] width 7 height 7
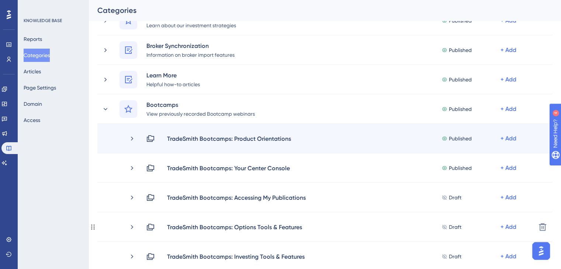
scroll to position [258, 0]
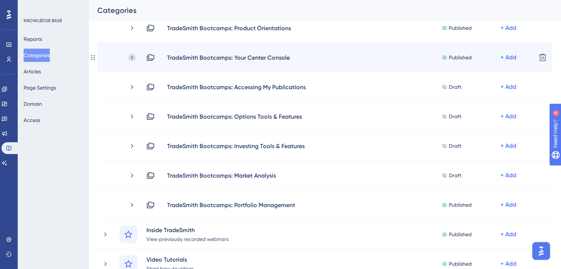
click at [132, 55] on icon at bounding box center [131, 57] width 7 height 7
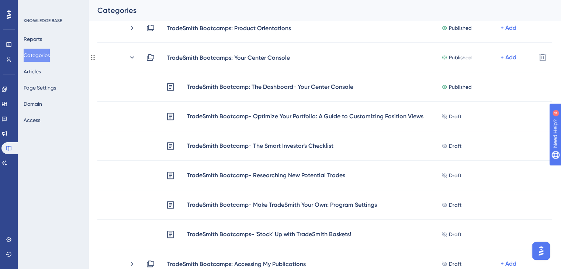
click at [132, 55] on icon at bounding box center [131, 57] width 7 height 7
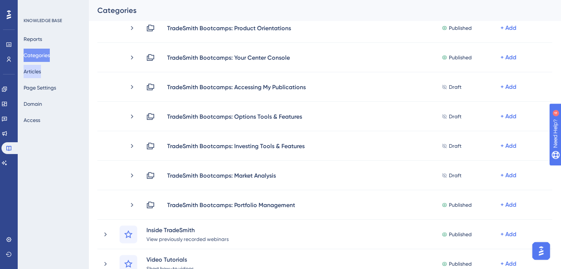
click at [37, 74] on button "Articles" at bounding box center [32, 71] width 17 height 13
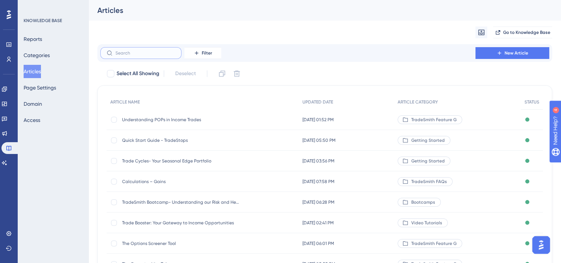
click at [131, 53] on input "text" at bounding box center [146, 53] width 60 height 5
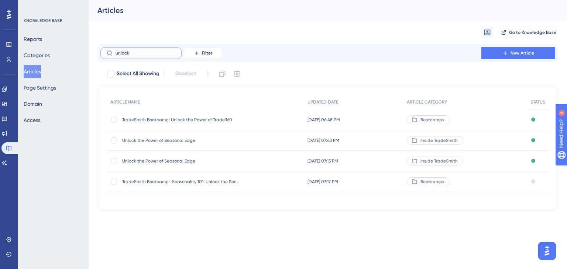
type input "unlock"
click at [186, 119] on span "TradeSmith Bootcamp: Unlock the Power of Trade360" at bounding box center [181, 120] width 118 height 6
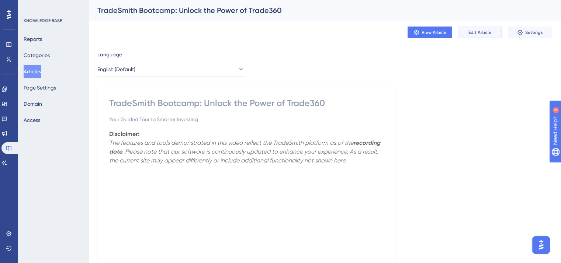
click at [486, 31] on span "Edit Article" at bounding box center [480, 33] width 23 height 6
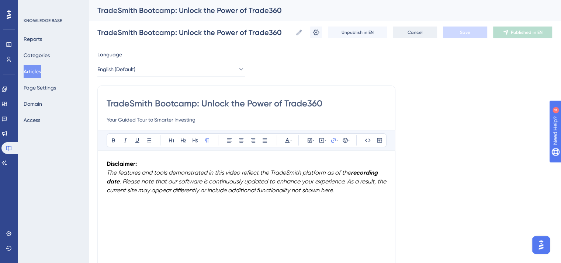
click at [416, 33] on span "Cancel" at bounding box center [415, 33] width 15 height 6
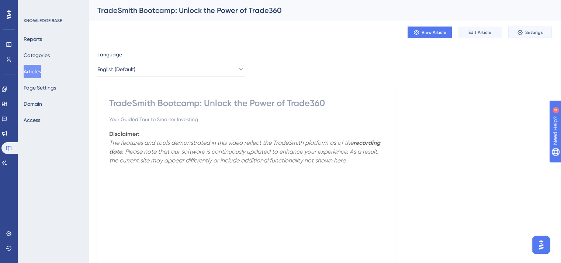
click at [521, 34] on icon at bounding box center [520, 33] width 6 height 6
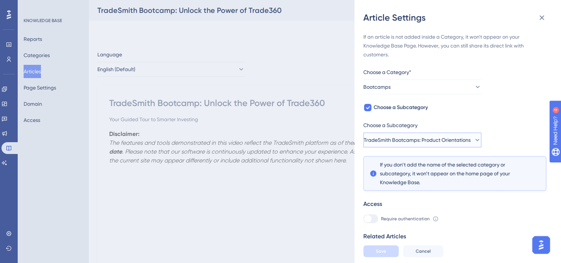
click at [477, 139] on button "TradeSmith Bootcamps: Product Orientations" at bounding box center [422, 140] width 118 height 15
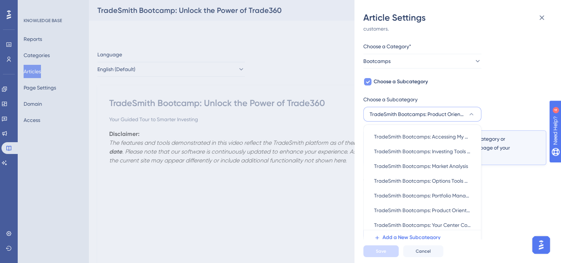
click at [368, 82] on icon at bounding box center [368, 82] width 4 height 6
checkbox input "false"
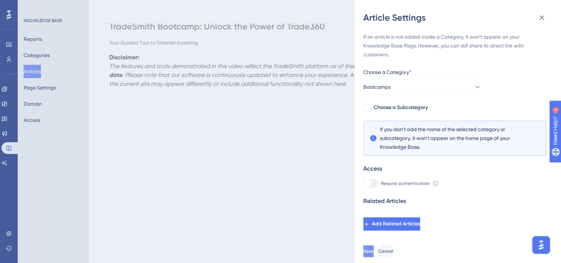
click at [374, 255] on span "Save" at bounding box center [368, 252] width 10 height 6
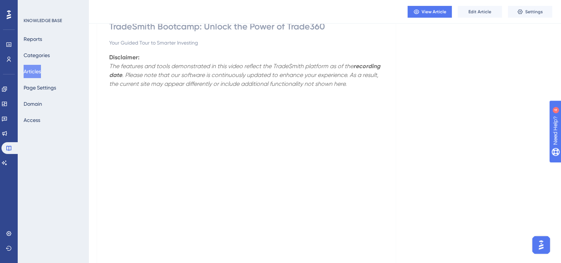
click at [39, 69] on button "Articles" at bounding box center [32, 71] width 17 height 13
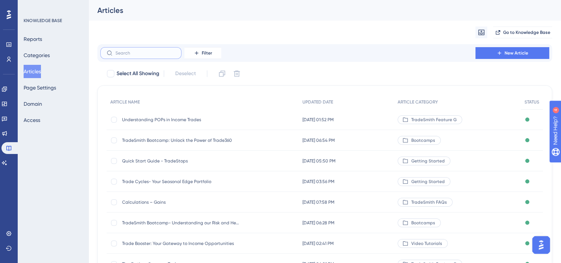
click at [142, 55] on input "text" at bounding box center [146, 53] width 60 height 5
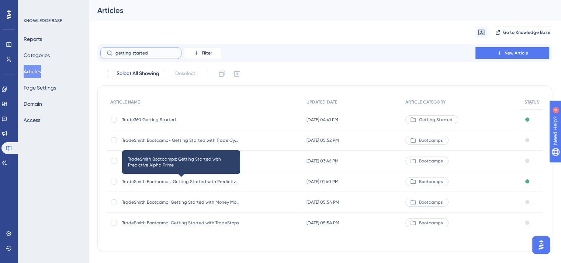
type input "getting started"
click at [168, 181] on span "TradeSmith Bootcamps: Getting Started with Predictive Alpha Prime" at bounding box center [181, 182] width 118 height 6
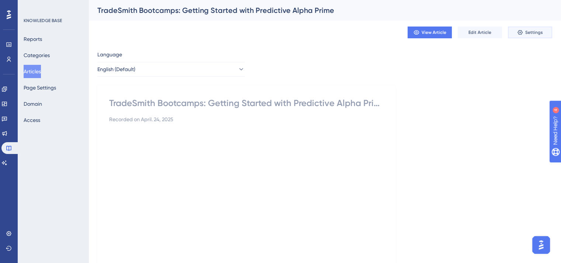
click at [537, 31] on span "Settings" at bounding box center [534, 33] width 18 height 6
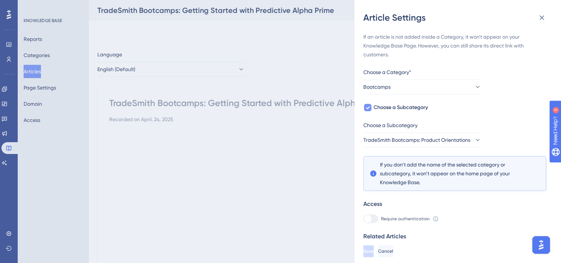
click at [370, 110] on div at bounding box center [367, 107] width 7 height 7
checkbox input "false"
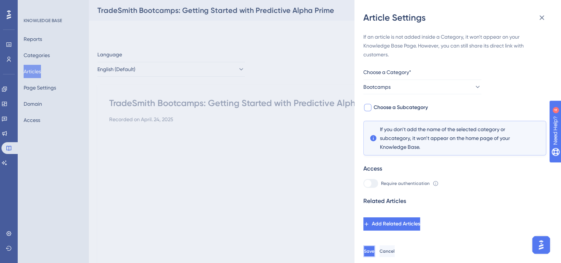
click at [375, 258] on button "Save" at bounding box center [369, 252] width 12 height 12
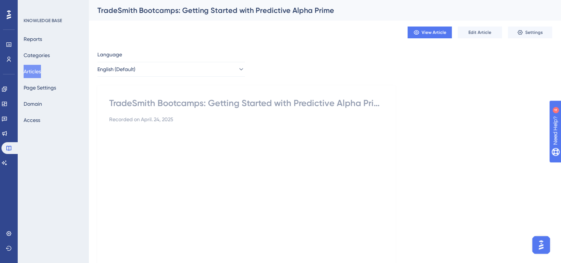
click at [33, 69] on button "Articles" at bounding box center [32, 71] width 17 height 13
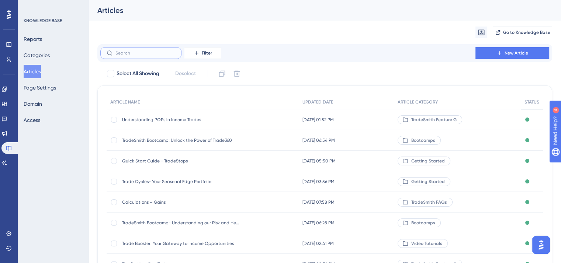
click at [128, 54] on input "text" at bounding box center [146, 53] width 60 height 5
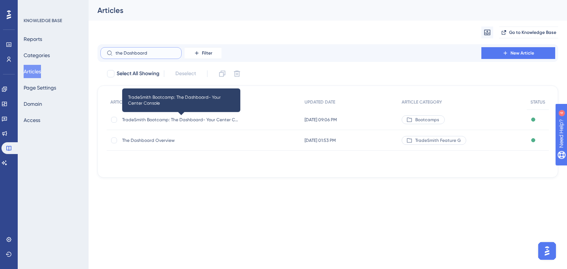
type input "the Dashboard"
click at [187, 117] on span "TradeSmith Bootcamp: The Dashboard- Your Center Console" at bounding box center [181, 120] width 118 height 6
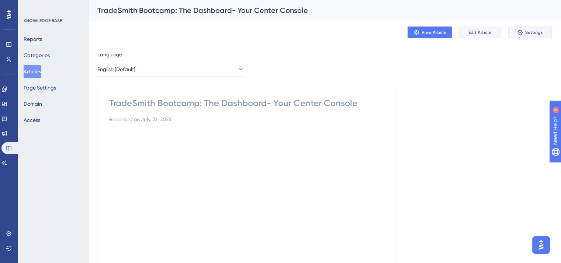
click at [535, 28] on button "Settings" at bounding box center [530, 33] width 44 height 12
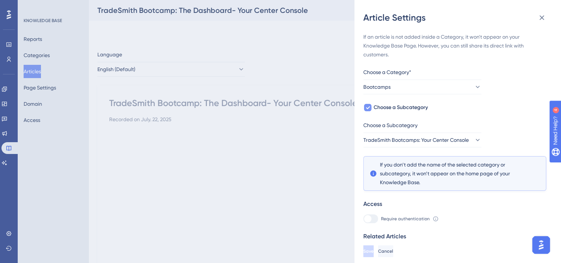
click at [369, 108] on icon at bounding box center [368, 108] width 4 height 6
checkbox input "false"
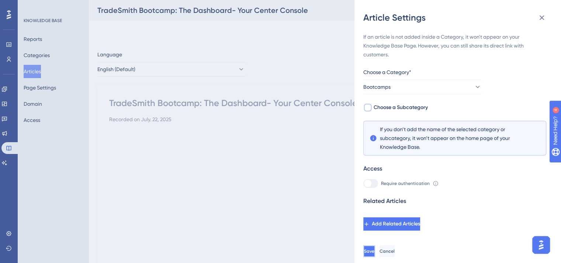
click at [375, 255] on span "Save" at bounding box center [369, 252] width 10 height 6
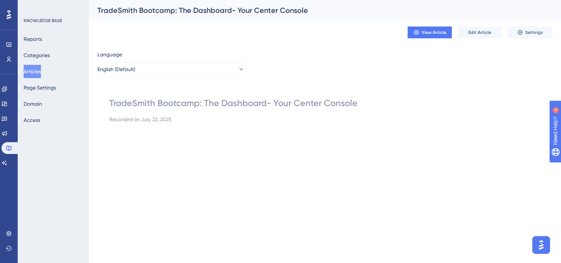
click at [38, 72] on button "Articles" at bounding box center [32, 71] width 17 height 13
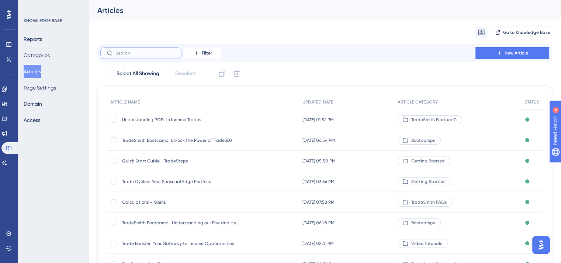
click at [125, 52] on input "text" at bounding box center [146, 53] width 60 height 5
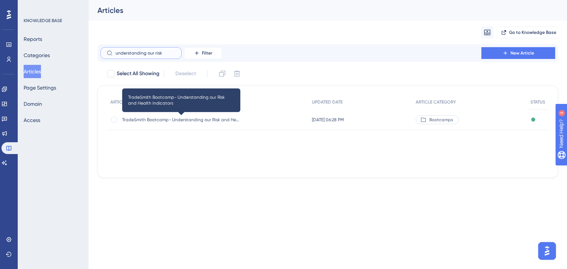
type input "understanding our risk"
click at [210, 120] on span "TradeSmith Bootcamp- Understanding our Risk and Health Indicators" at bounding box center [181, 120] width 118 height 6
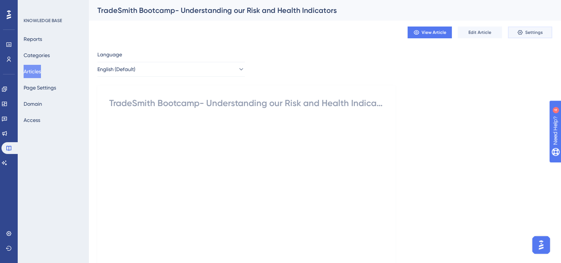
click at [519, 33] on icon at bounding box center [520, 32] width 5 height 5
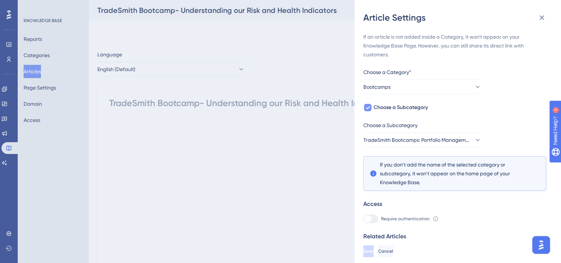
click at [368, 109] on icon at bounding box center [368, 108] width 4 height 3
checkbox input "false"
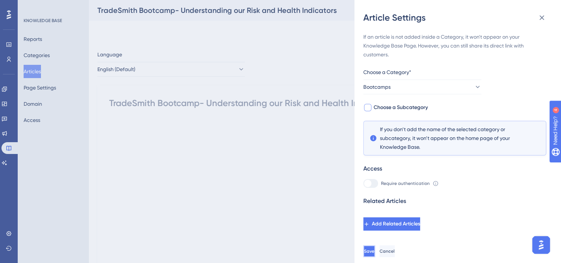
click at [375, 254] on button "Save" at bounding box center [369, 252] width 12 height 12
